Goal: Task Accomplishment & Management: Use online tool/utility

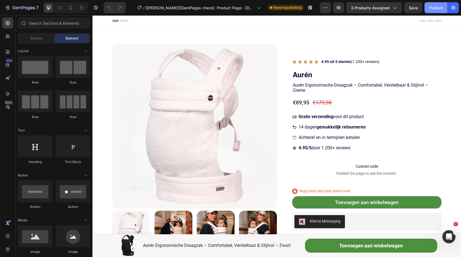
click at [436, 8] on div "Publish" at bounding box center [436, 8] width 14 height 6
click at [158, 104] on img at bounding box center [194, 126] width 165 height 165
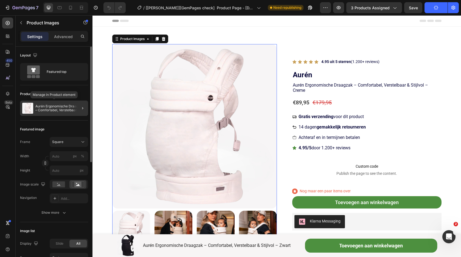
click at [60, 105] on p "Aurén Ergonomische Draagzak – Comfortabel, Verstelbaar & Stijlvol – Creme" at bounding box center [60, 109] width 50 height 8
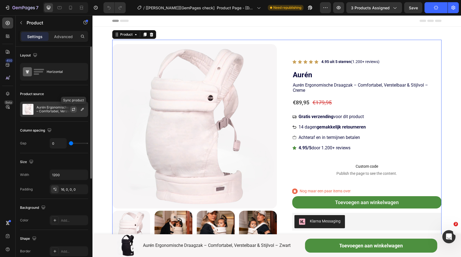
click at [72, 111] on icon "button" at bounding box center [73, 110] width 3 height 2
click at [70, 111] on div at bounding box center [76, 109] width 24 height 15
click at [74, 96] on div "Product source" at bounding box center [54, 94] width 68 height 9
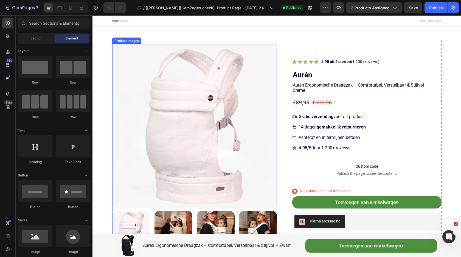
click at [142, 125] on img at bounding box center [194, 126] width 165 height 165
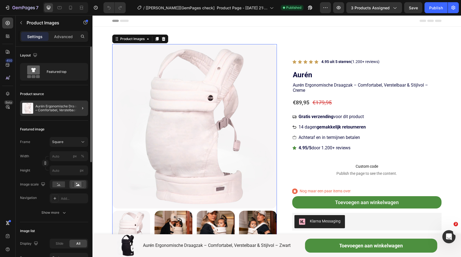
click at [73, 109] on div at bounding box center [80, 108] width 15 height 15
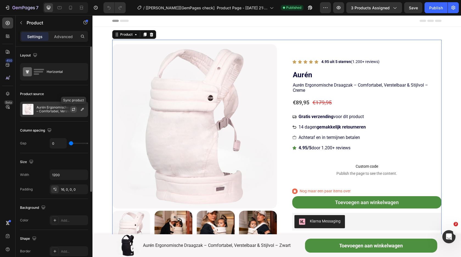
click at [73, 109] on icon "button" at bounding box center [73, 109] width 4 height 4
click at [438, 10] on div "Publish" at bounding box center [436, 8] width 14 height 6
click at [73, 110] on icon "button" at bounding box center [73, 109] width 4 height 4
click at [330, 102] on div "€179,95" at bounding box center [322, 102] width 20 height 9
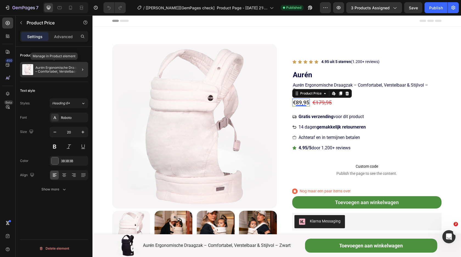
click at [65, 68] on p "Aurén Ergonomische Draagzak – Comfortabel, Verstelbaar & Stijlvol – Creme" at bounding box center [60, 70] width 50 height 8
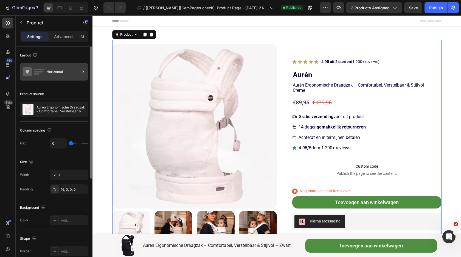
click at [54, 73] on div "Horizontal" at bounding box center [63, 72] width 33 height 13
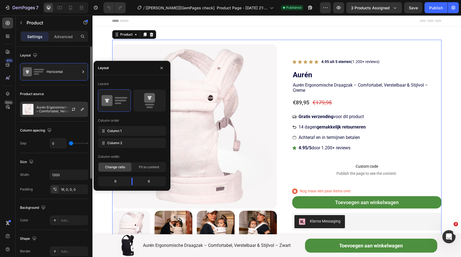
click at [57, 111] on p "Aurén Ergonomische Draagzak – Comfortabel, Verstelbaar & Stijlvol – Creme" at bounding box center [60, 110] width 49 height 8
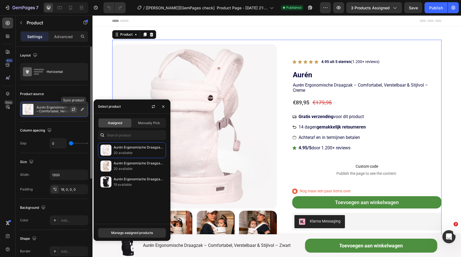
click at [74, 110] on icon "button" at bounding box center [73, 109] width 4 height 4
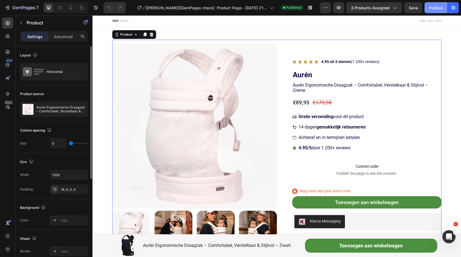
click at [431, 9] on div "Publish" at bounding box center [436, 8] width 14 height 6
